Goal: Transaction & Acquisition: Download file/media

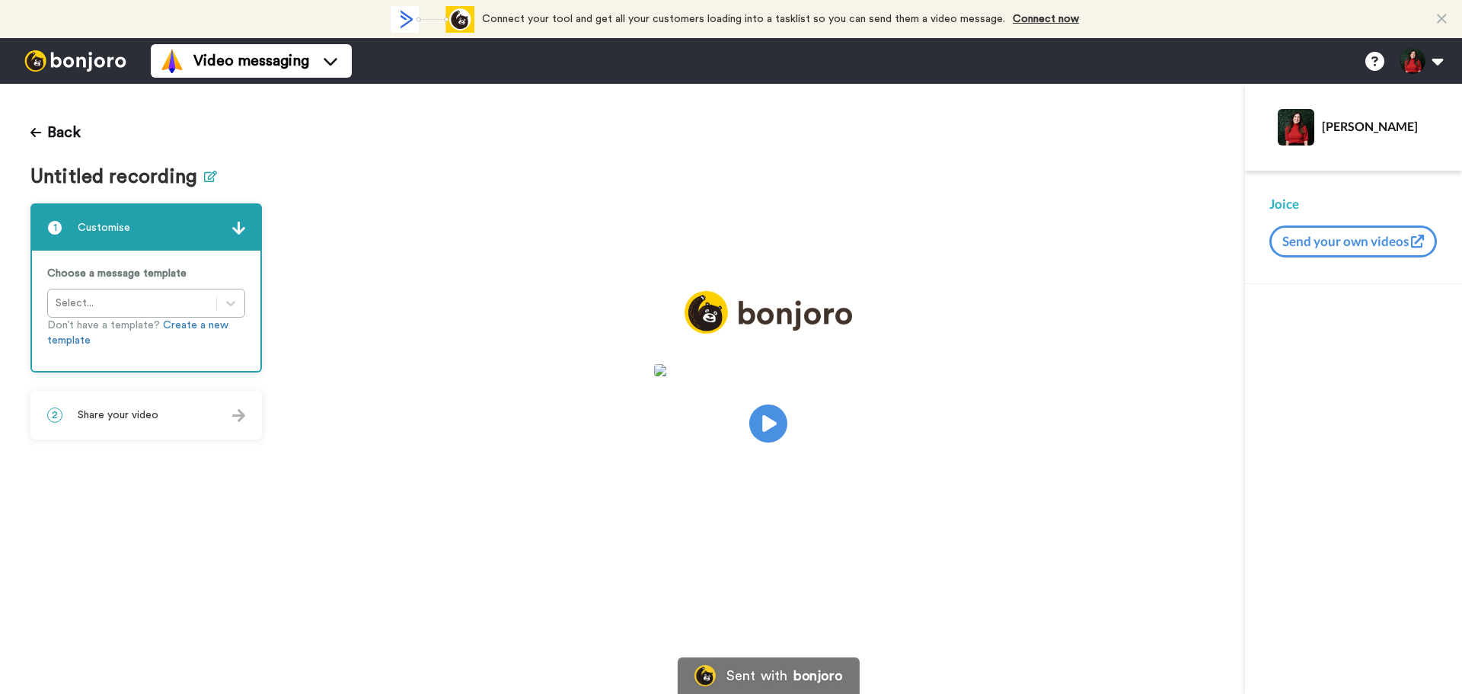
click at [206, 174] on icon at bounding box center [210, 176] width 13 height 11
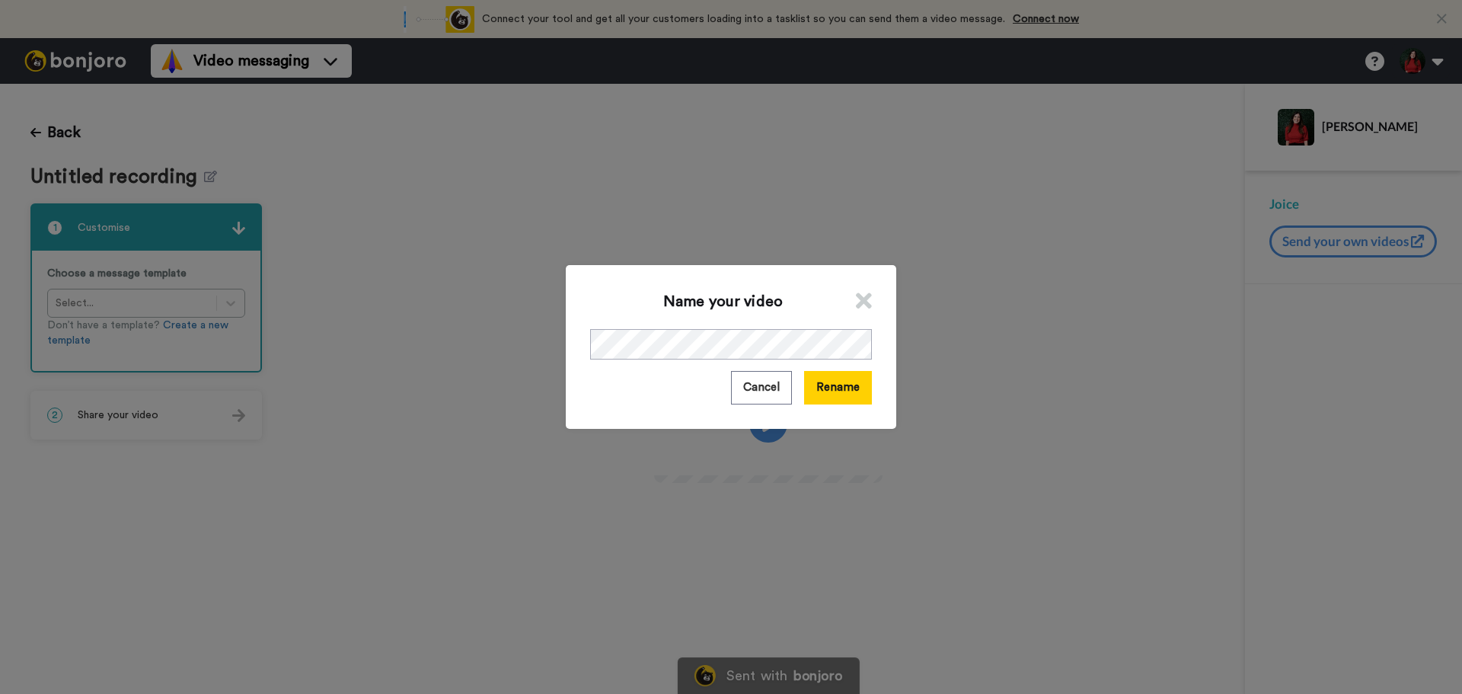
click at [818, 385] on button "Rename" at bounding box center [838, 387] width 68 height 33
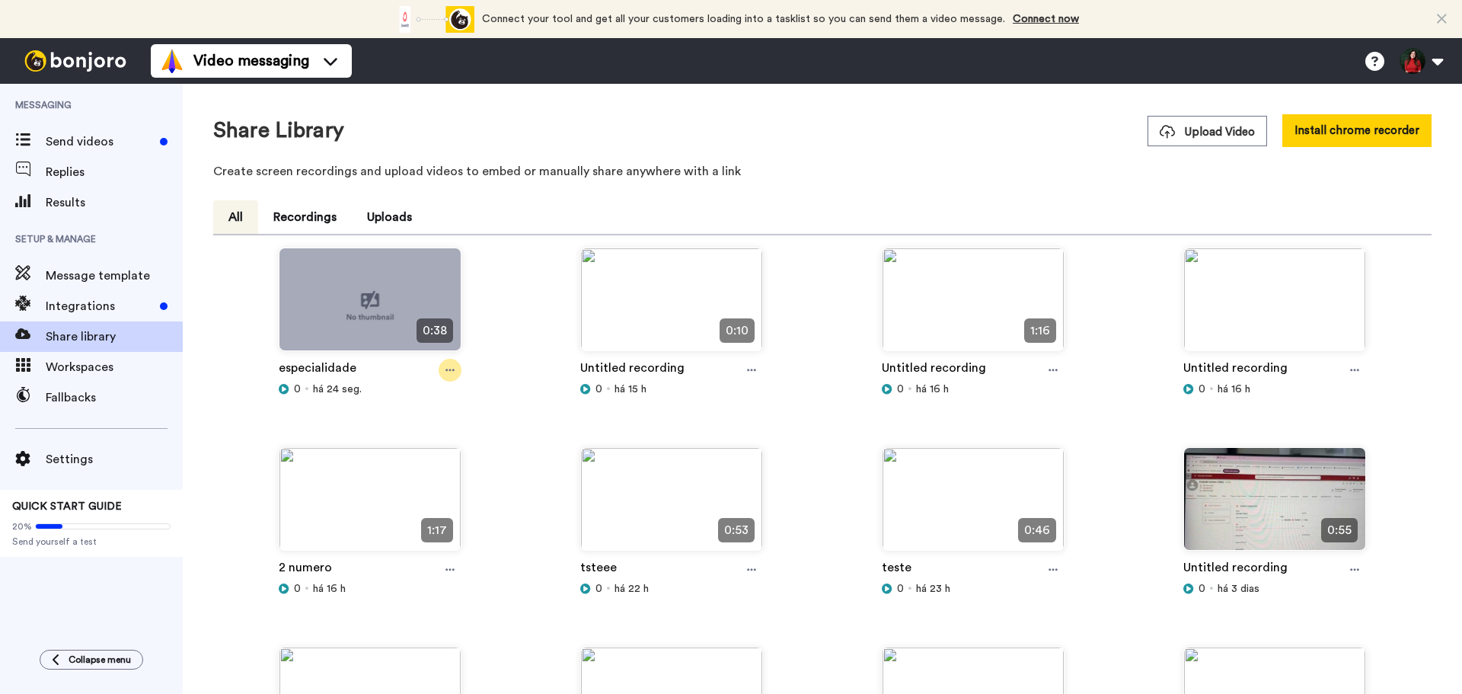
click at [452, 374] on icon at bounding box center [449, 370] width 9 height 11
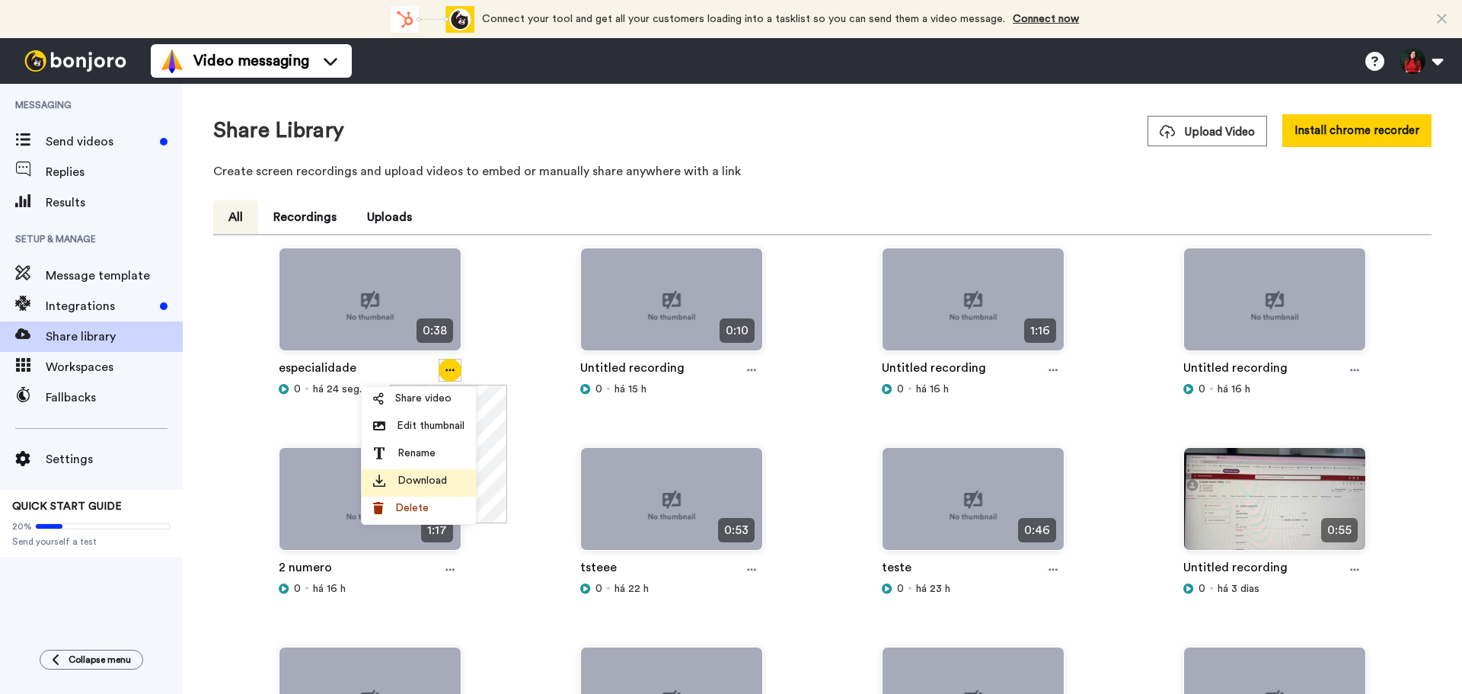
click at [446, 474] on div "Download" at bounding box center [418, 480] width 91 height 15
